Goal: Task Accomplishment & Management: Complete application form

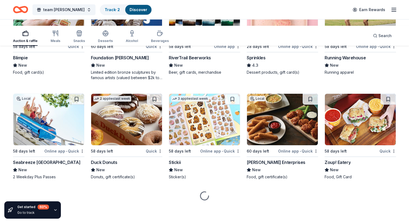
scroll to position [2271, 0]
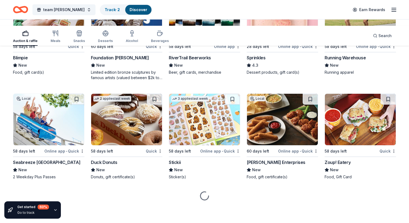
click at [59, 41] on img at bounding box center [48, 14] width 71 height 51
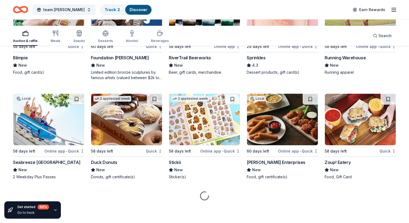
click at [120, 41] on img at bounding box center [126, 14] width 71 height 51
click at [186, 41] on img at bounding box center [204, 14] width 71 height 51
click at [266, 41] on div "5 applies last week" at bounding box center [282, 15] width 71 height 52
click at [309, 41] on img at bounding box center [282, 14] width 71 height 51
click at [376, 41] on img at bounding box center [360, 14] width 71 height 51
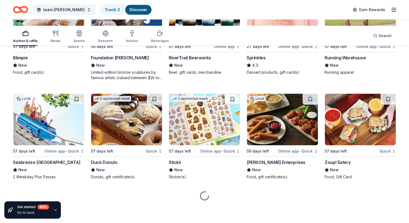
scroll to position [2715, 0]
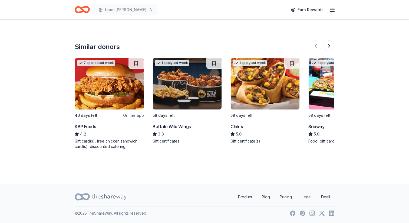
scroll to position [503, 0]
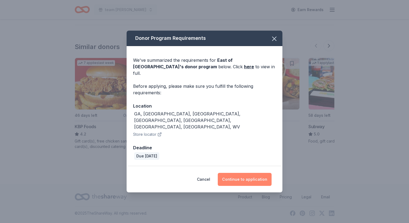
click at [255, 186] on button "Continue to application" at bounding box center [245, 179] width 54 height 13
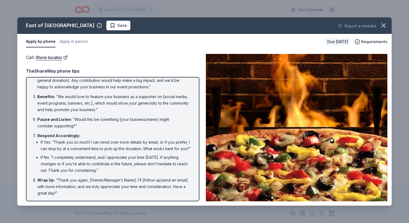
scroll to position [0, 0]
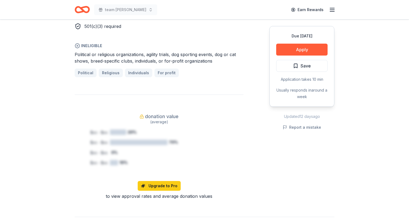
scroll to position [390, 0]
click at [294, 55] on button "Apply" at bounding box center [301, 50] width 51 height 12
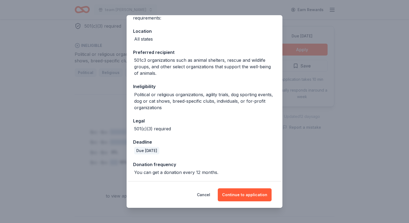
scroll to position [152, 0]
click at [207, 188] on button "Cancel" at bounding box center [203, 194] width 13 height 13
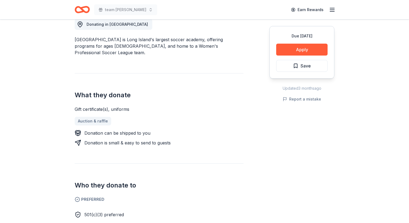
click at [177, 56] on div "SUSA Academy is Long Island's largest soccer academy, offering programs for age…" at bounding box center [159, 45] width 169 height 19
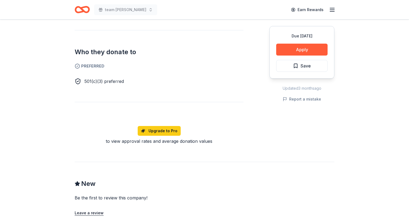
scroll to position [293, 0]
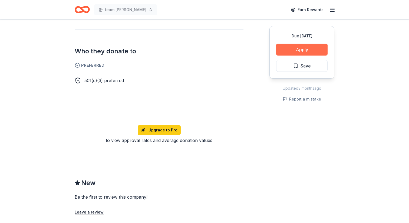
click at [276, 55] on button "Apply" at bounding box center [301, 50] width 51 height 12
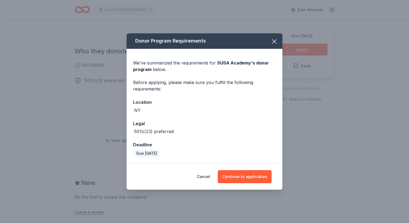
scroll to position [45, 0]
click at [256, 182] on button "Continue to application" at bounding box center [245, 176] width 54 height 13
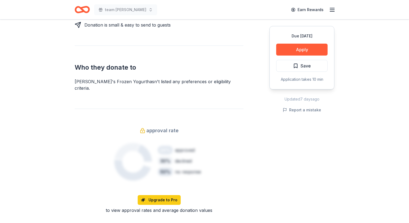
scroll to position [288, 0]
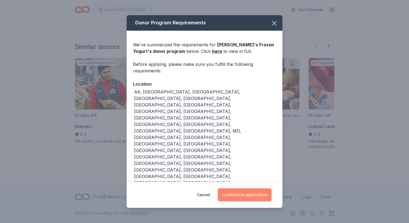
click at [253, 188] on button "Continue to application" at bounding box center [245, 194] width 54 height 13
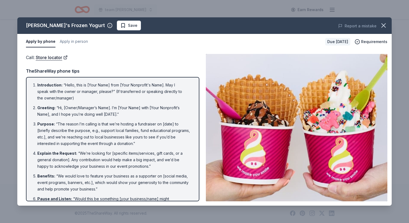
click at [182, 101] on li "Introduction : “Hello, this is [Your Name] from [Your Nonprofit's Name]. May I …" at bounding box center [114, 91] width 154 height 19
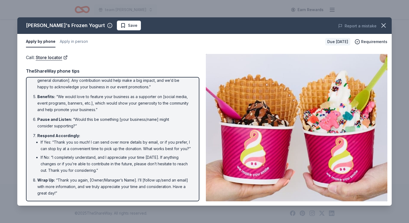
scroll to position [134, 0]
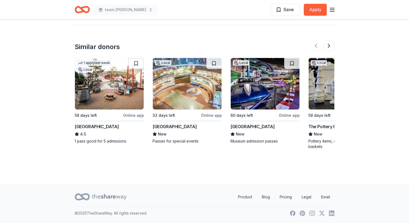
scroll to position [647, 0]
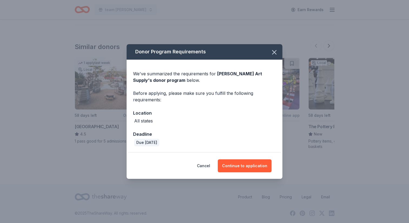
scroll to position [13, 0]
click at [270, 172] on button "Continue to application" at bounding box center [245, 165] width 54 height 13
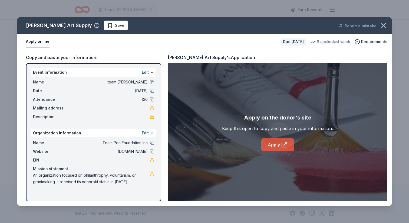
click at [265, 151] on link "Apply" at bounding box center [278, 144] width 33 height 13
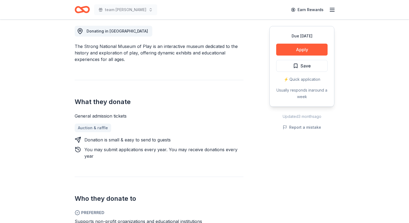
scroll to position [154, 0]
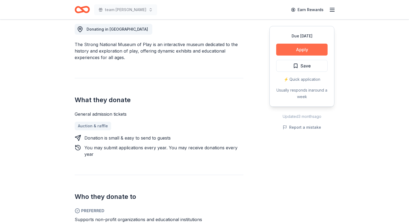
click at [316, 55] on button "Apply" at bounding box center [301, 50] width 51 height 12
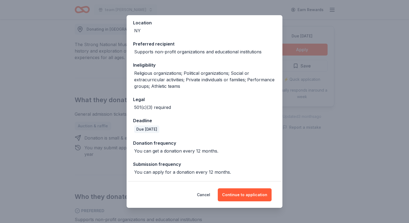
scroll to position [130, 0]
click at [261, 188] on button "Continue to application" at bounding box center [245, 194] width 54 height 13
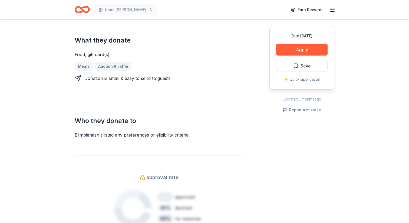
scroll to position [221, 0]
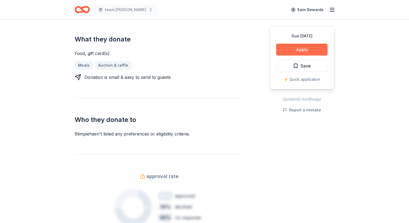
click at [285, 55] on button "Apply" at bounding box center [301, 50] width 51 height 12
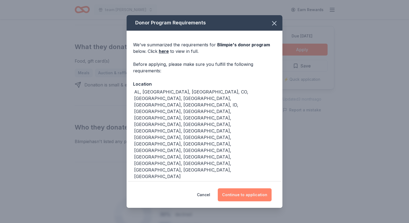
click at [253, 188] on button "Continue to application" at bounding box center [245, 194] width 54 height 13
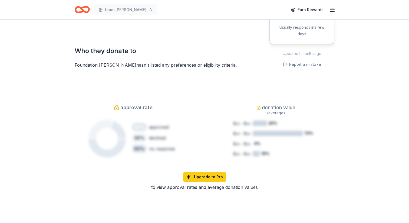
scroll to position [343, 0]
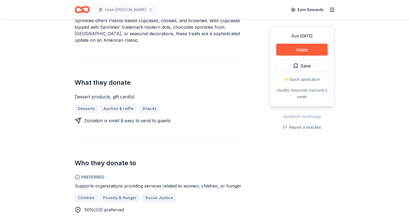
scroll to position [192, 0]
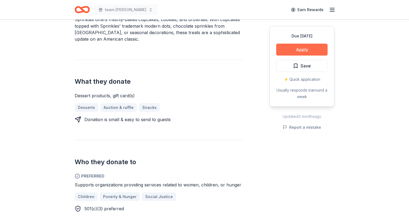
click at [276, 55] on button "Apply" at bounding box center [301, 50] width 51 height 12
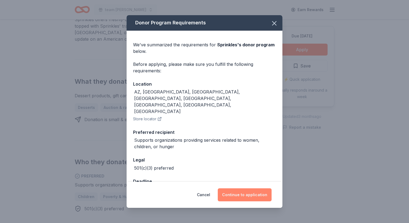
click at [254, 188] on button "Continue to application" at bounding box center [245, 194] width 54 height 13
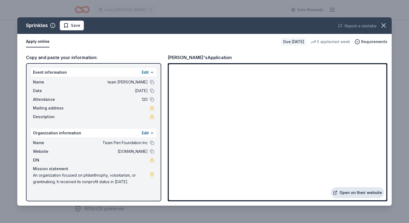
click at [331, 187] on link "Open on their website" at bounding box center [357, 192] width 53 height 11
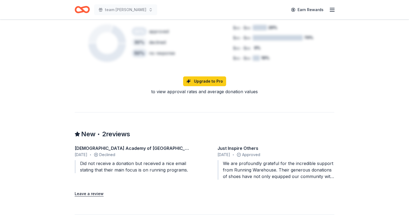
scroll to position [411, 0]
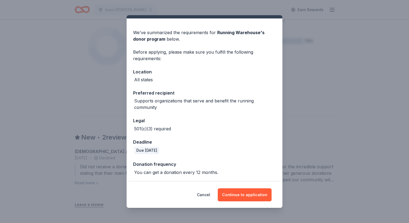
scroll to position [0, 0]
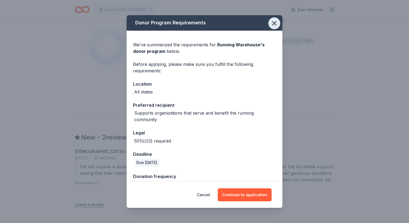
click at [278, 27] on icon "button" at bounding box center [275, 23] width 8 height 8
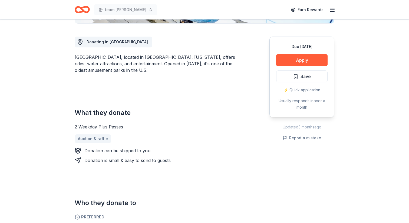
scroll to position [142, 0]
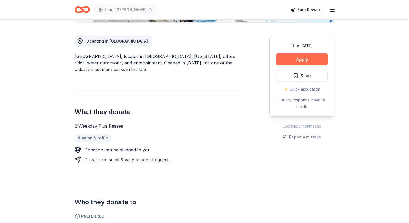
click at [276, 65] on button "Apply" at bounding box center [301, 59] width 51 height 12
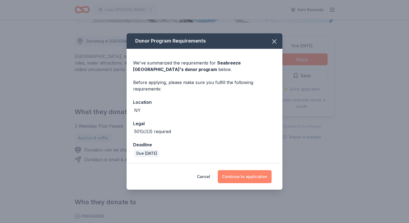
click at [249, 183] on button "Continue to application" at bounding box center [245, 176] width 54 height 13
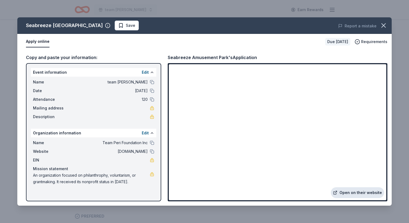
click at [331, 187] on link "Open on their website" at bounding box center [357, 192] width 53 height 11
